Goal: Book appointment/travel/reservation

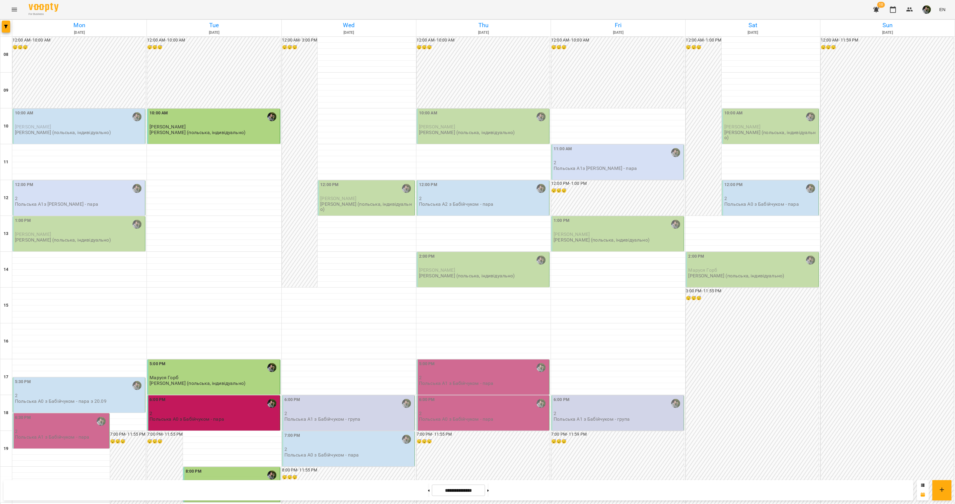
click at [119, 211] on div "12:00 PM 2 Польська А1з [PERSON_NAME] - пара" at bounding box center [79, 197] width 133 height 35
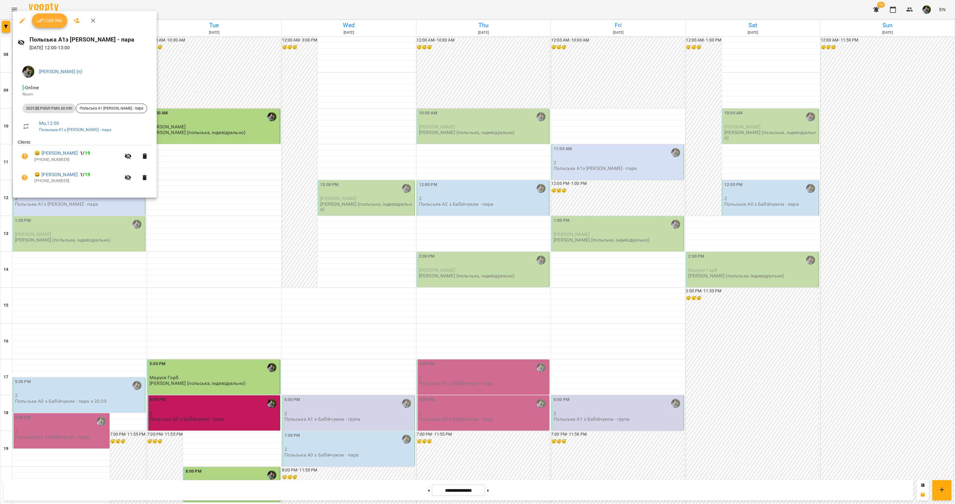
click at [101, 236] on div at bounding box center [477, 252] width 955 height 504
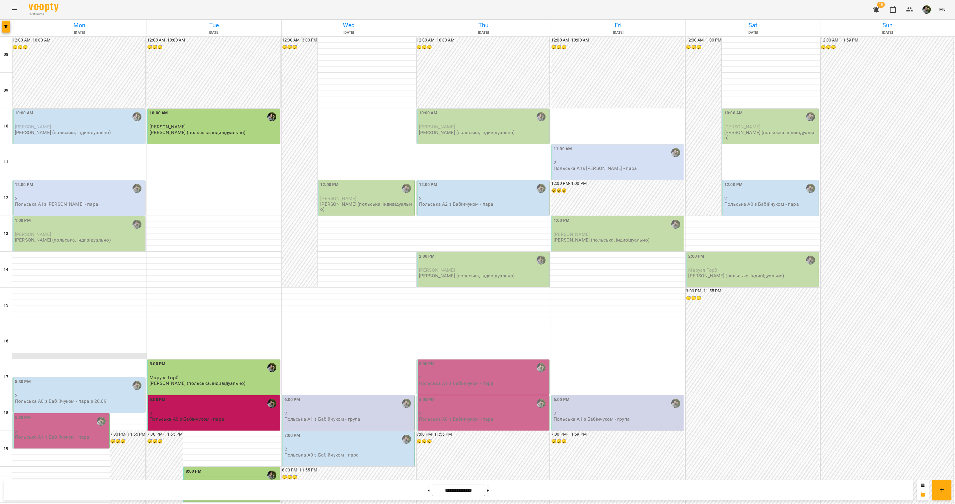
scroll to position [97, 0]
click at [53, 393] on p "2" at bounding box center [79, 395] width 129 height 5
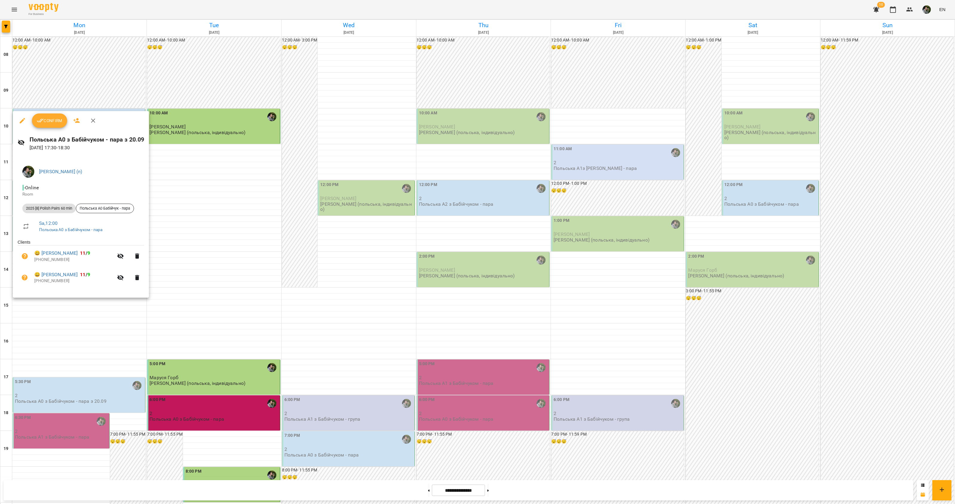
click at [56, 332] on div at bounding box center [477, 252] width 955 height 504
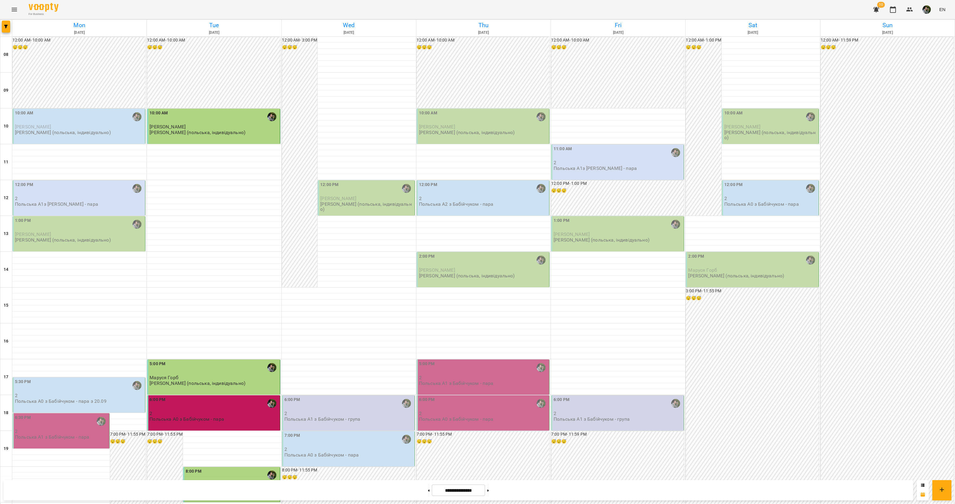
click at [56, 429] on p "2" at bounding box center [61, 431] width 93 height 5
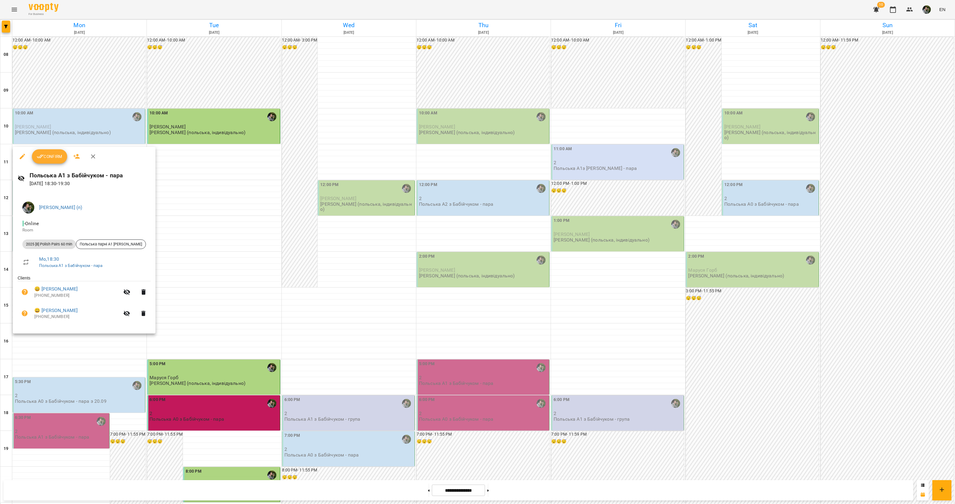
click at [62, 343] on div at bounding box center [477, 252] width 955 height 504
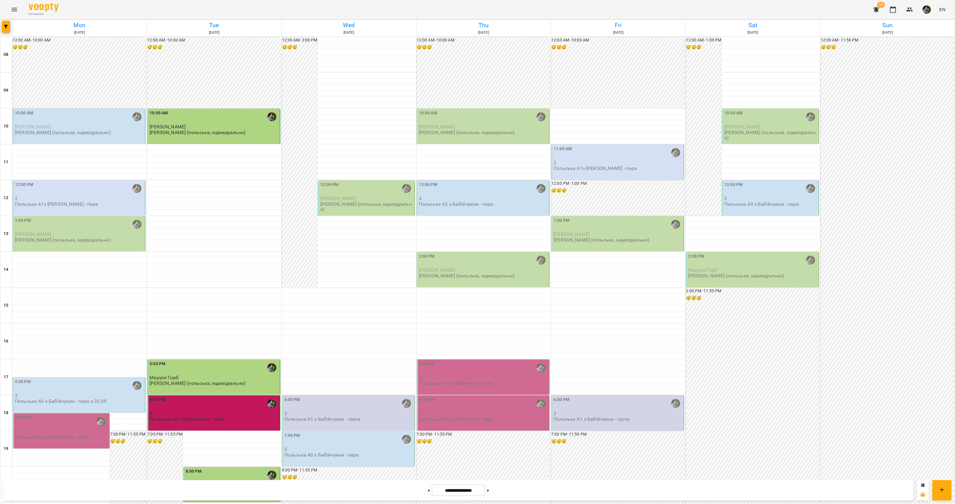
click at [43, 429] on p "2" at bounding box center [61, 431] width 93 height 5
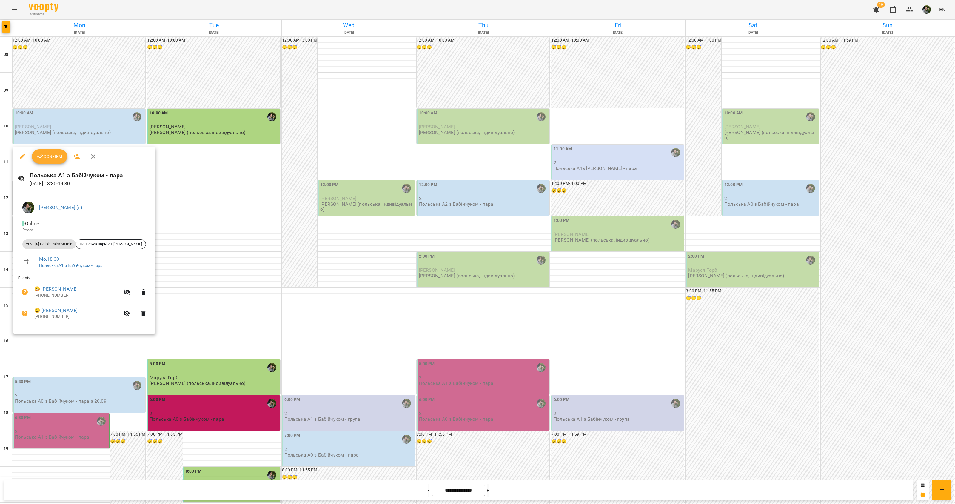
click at [40, 341] on div at bounding box center [477, 252] width 955 height 504
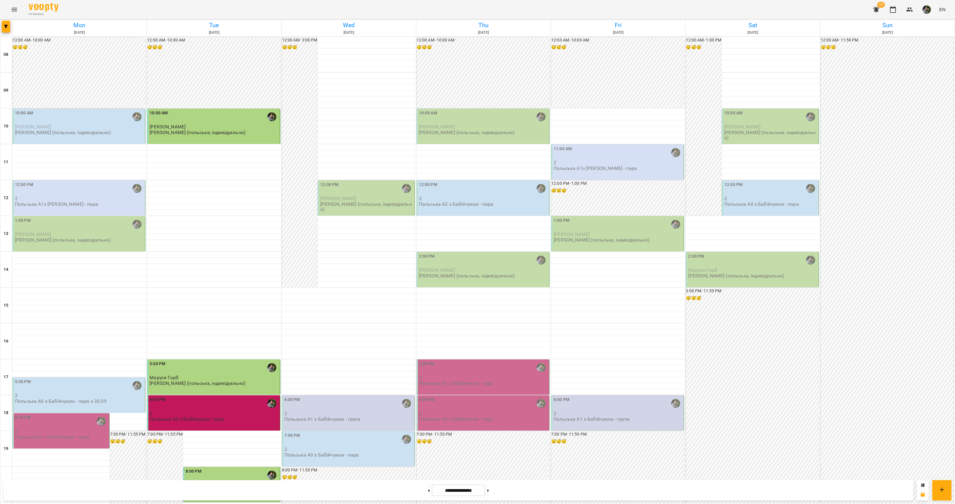
click at [73, 429] on p "2" at bounding box center [61, 431] width 93 height 5
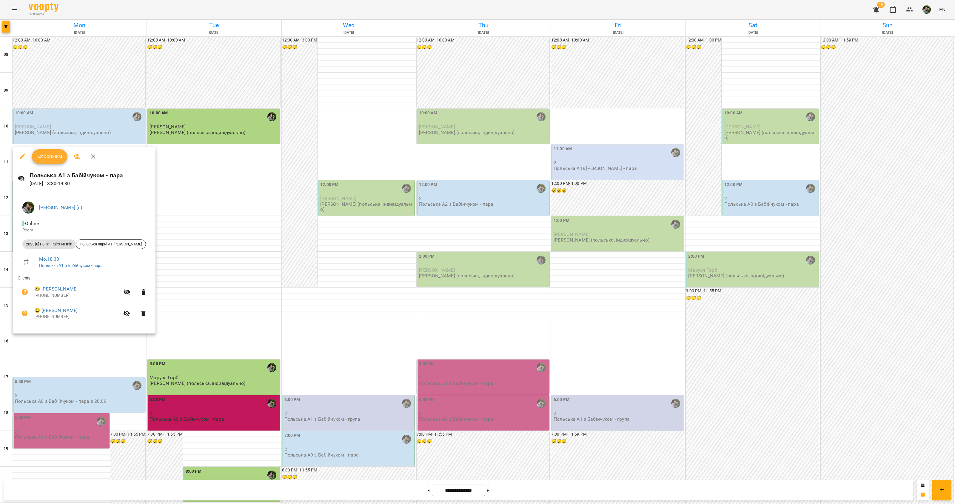
click at [73, 341] on div at bounding box center [477, 252] width 955 height 504
